Goal: Check status

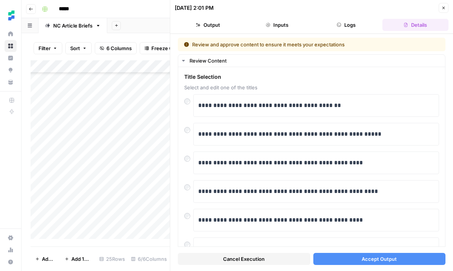
scroll to position [123, 0]
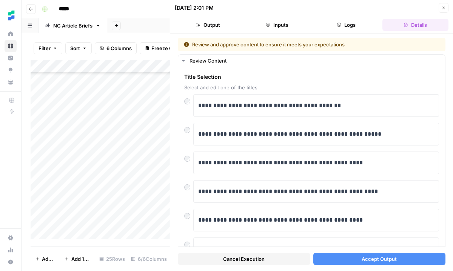
scroll to position [123, 0]
